Goal: Task Accomplishment & Management: Manage account settings

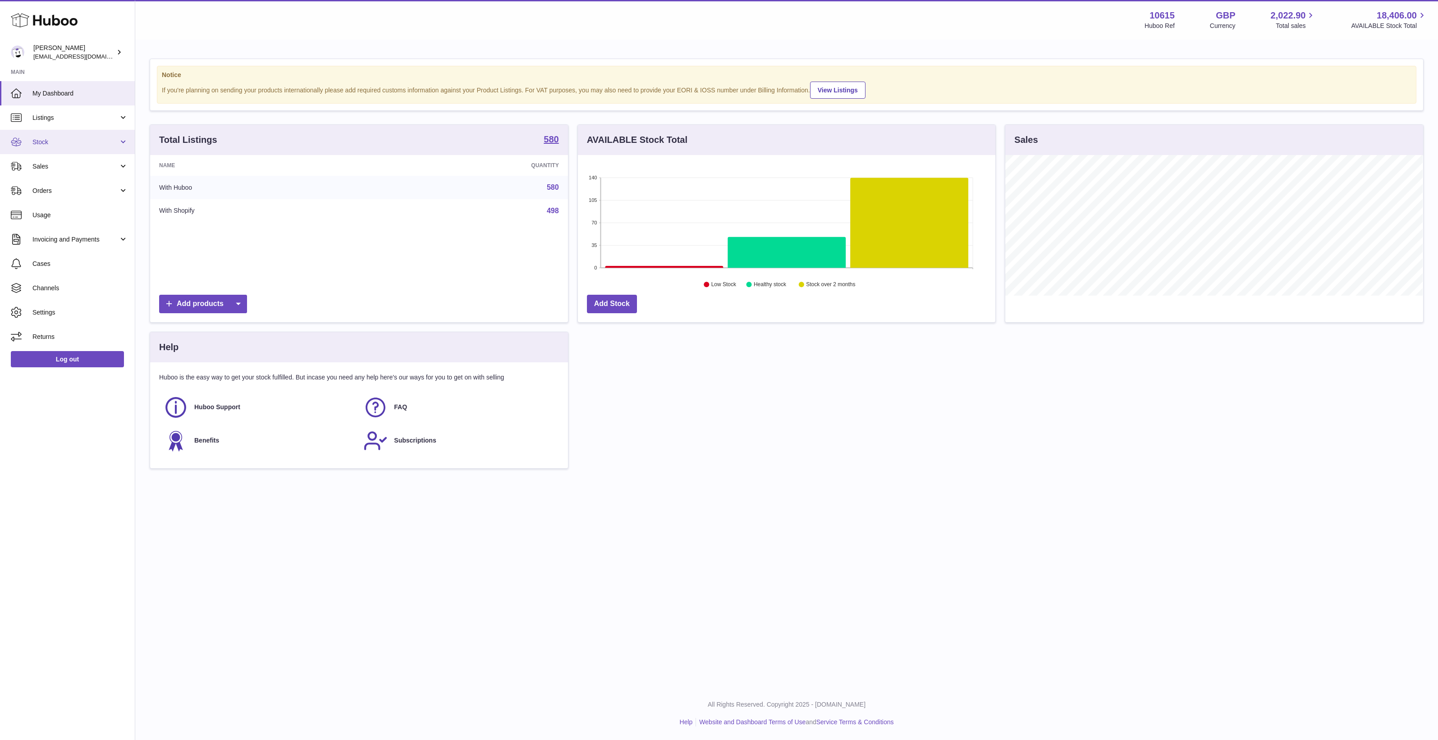
scroll to position [140, 417]
click at [63, 136] on link "Stock" at bounding box center [67, 142] width 135 height 24
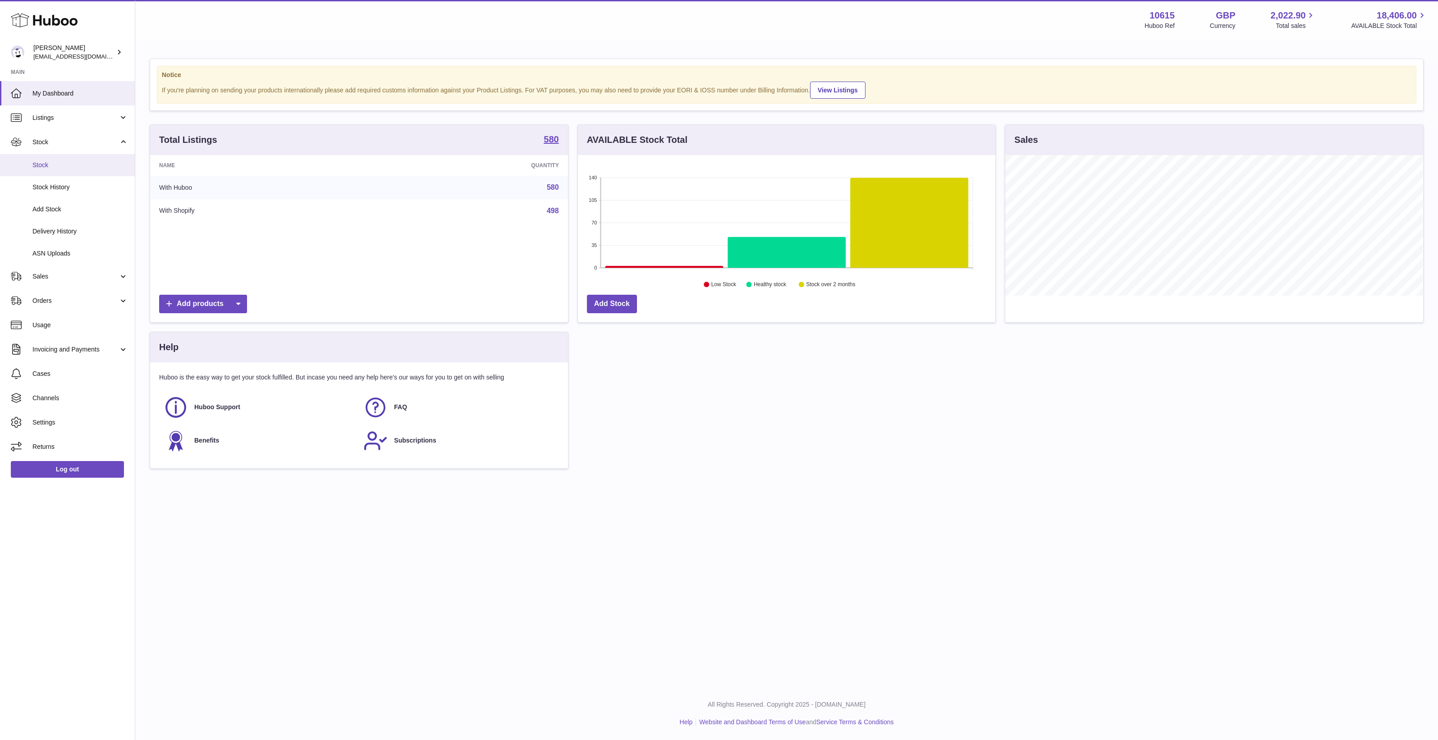
click at [64, 157] on link "Stock" at bounding box center [67, 165] width 135 height 22
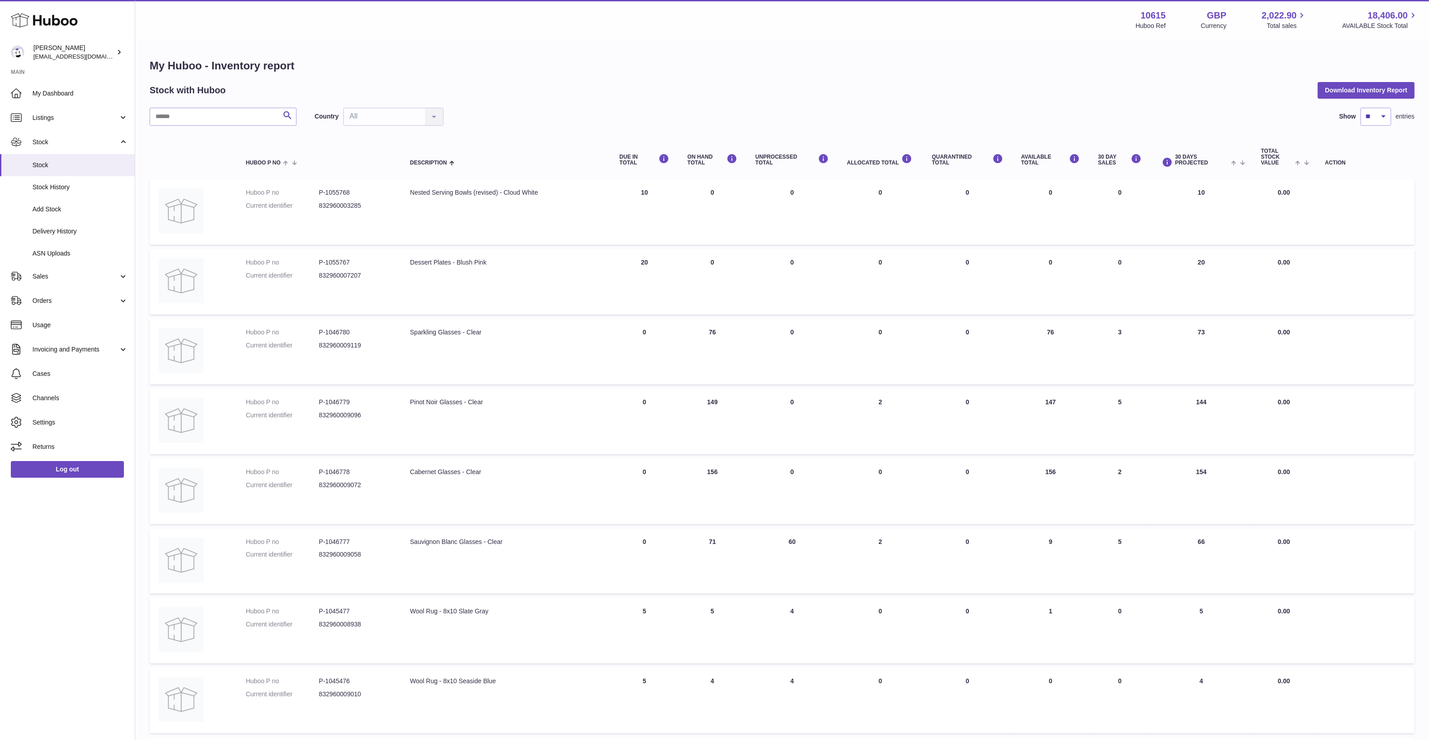
click at [789, 164] on div "UNPROCESSED Total" at bounding box center [791, 160] width 73 height 12
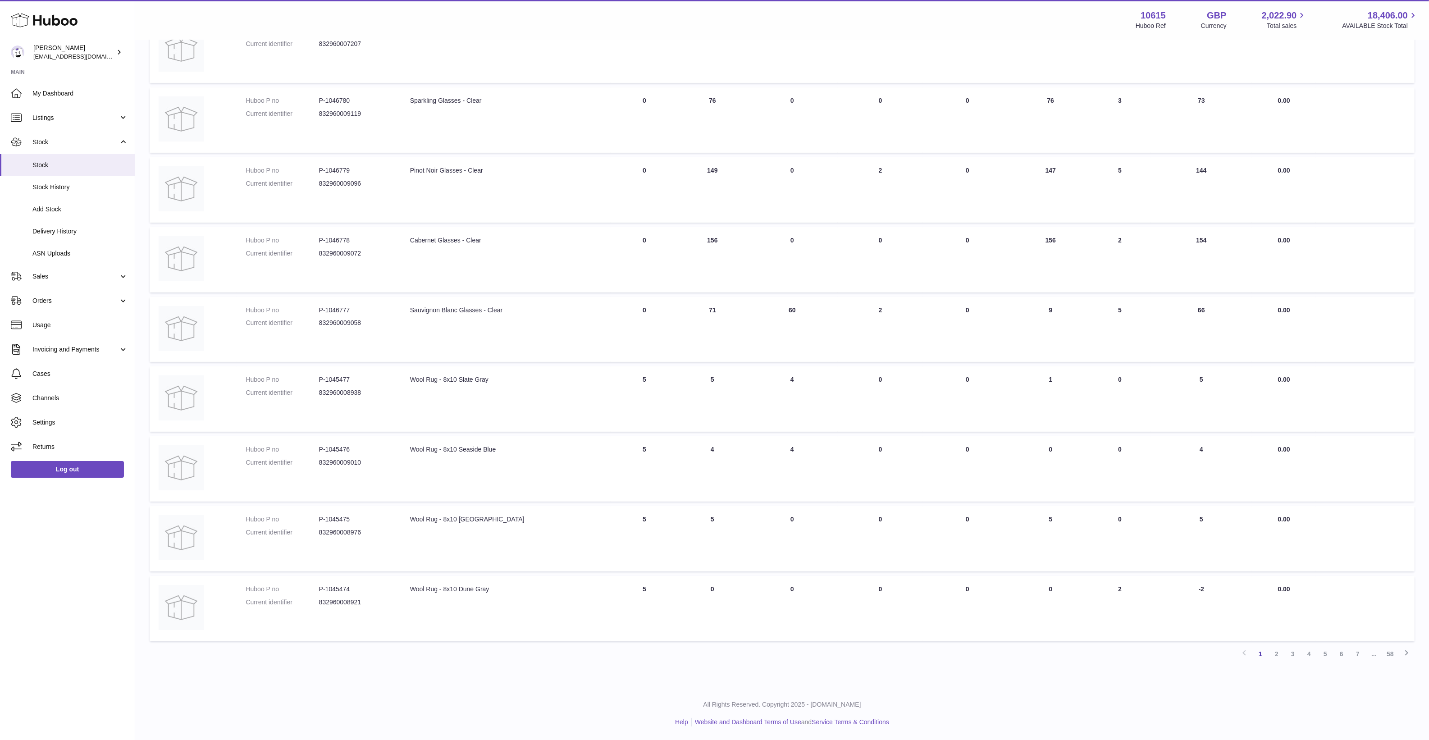
scroll to position [225, 0]
drag, startPoint x: 826, startPoint y: 611, endPoint x: 826, endPoint y: 593, distance: 17.6
click at [348, 315] on dd "P-1046777" at bounding box center [355, 316] width 73 height 9
copy dd "1046777"
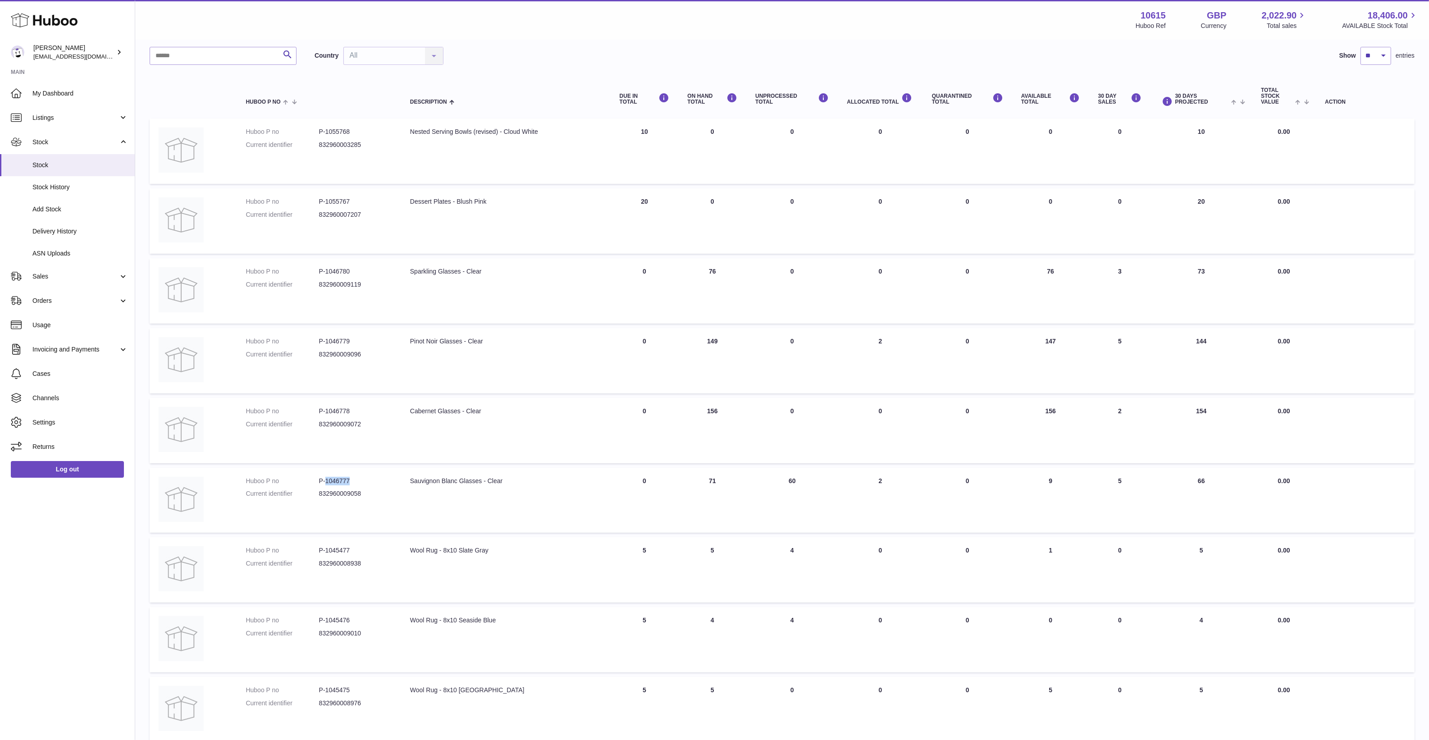
scroll to position [0, 0]
